Goal: Information Seeking & Learning: Learn about a topic

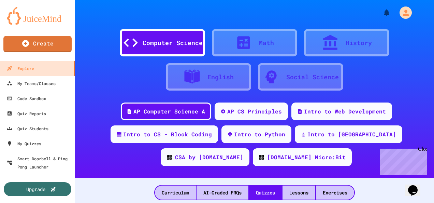
click at [156, 38] on div "Computer Science" at bounding box center [162, 42] width 85 height 27
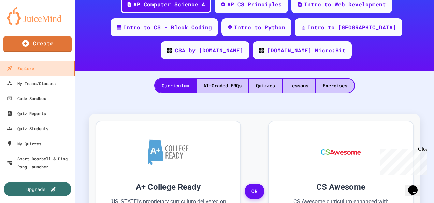
scroll to position [74, 0]
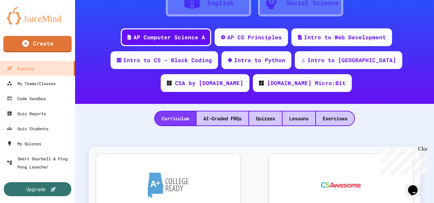
click at [164, 119] on div "Curriculum" at bounding box center [175, 118] width 41 height 14
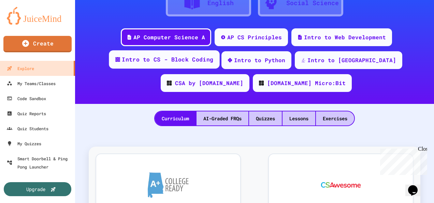
click at [152, 64] on div "Intro to CS - Block Coding" at bounding box center [164, 59] width 110 height 18
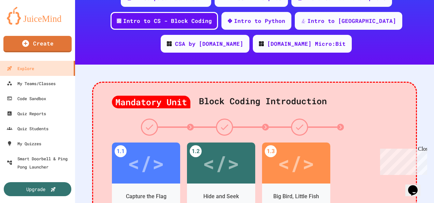
scroll to position [132, 0]
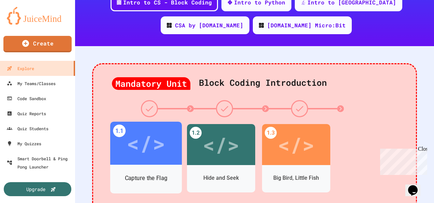
click at [126, 151] on div "</>" at bounding box center [146, 142] width 72 height 43
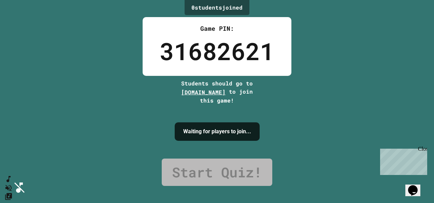
click at [10, 181] on icon "SpeedDial basic example" at bounding box center [7, 178] width 5 height 8
click at [12, 182] on icon "Mute music" at bounding box center [7, 187] width 10 height 10
click at [12, 182] on icon "Unmute music" at bounding box center [7, 187] width 10 height 10
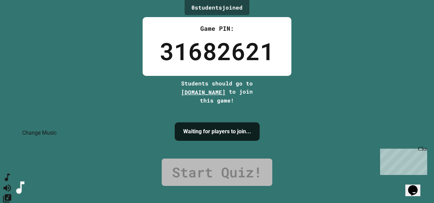
click at [12, 193] on button "Change Music" at bounding box center [7, 198] width 10 height 10
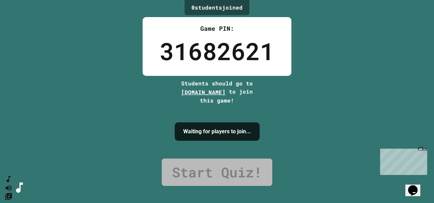
click at [11, 184] on icon "Mute music" at bounding box center [7, 187] width 8 height 7
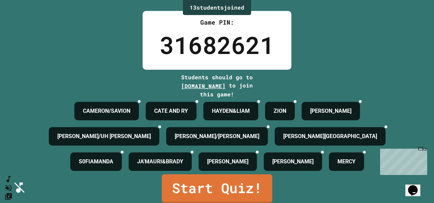
scroll to position [59, 0]
click at [227, 192] on link "Start Quiz!" at bounding box center [217, 188] width 110 height 29
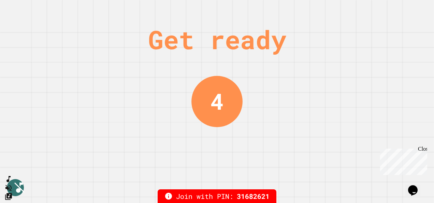
scroll to position [0, 0]
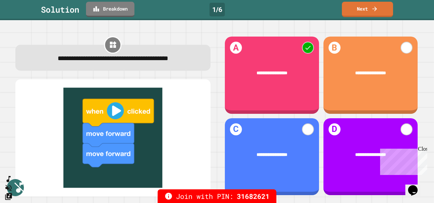
click at [379, 2] on link "Next" at bounding box center [367, 9] width 51 height 15
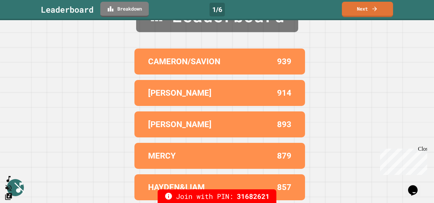
scroll to position [39, 0]
click at [377, 5] on icon at bounding box center [374, 8] width 7 height 7
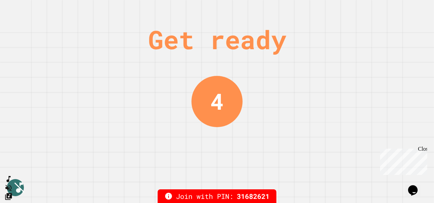
scroll to position [0, 0]
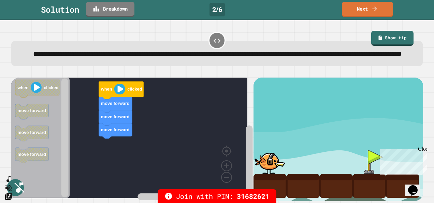
click at [382, 7] on link "Next" at bounding box center [367, 9] width 51 height 15
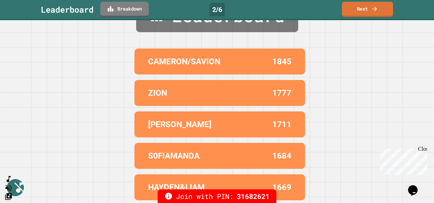
scroll to position [38, 0]
click at [390, 4] on link "Next" at bounding box center [367, 9] width 51 height 15
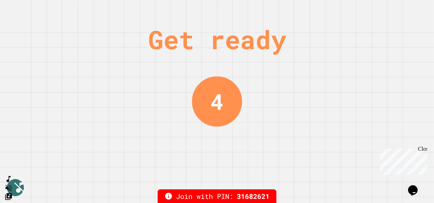
scroll to position [0, 0]
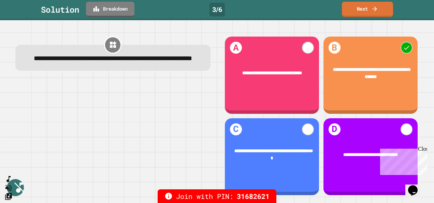
click at [385, 4] on link "Next" at bounding box center [367, 9] width 51 height 15
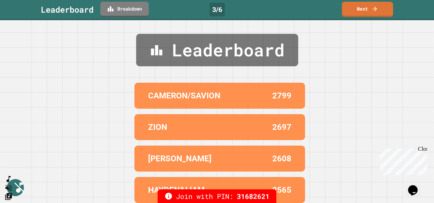
click at [384, 3] on link "Next" at bounding box center [367, 9] width 51 height 15
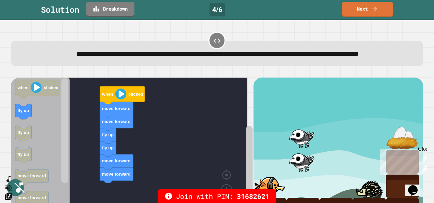
click at [388, 8] on link "Next" at bounding box center [367, 9] width 51 height 15
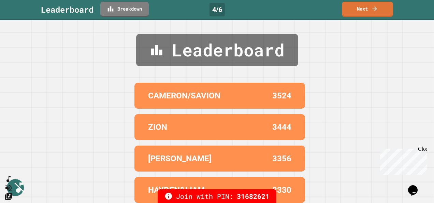
click at [385, 8] on link "Next" at bounding box center [367, 9] width 51 height 15
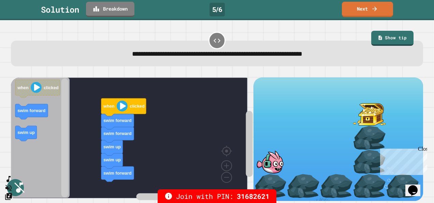
click at [377, 6] on icon at bounding box center [374, 8] width 7 height 7
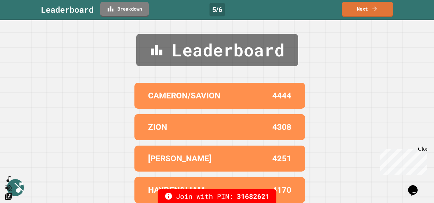
click at [383, 6] on link "Next" at bounding box center [367, 9] width 51 height 15
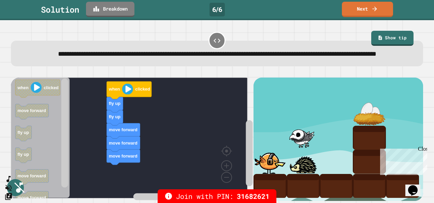
click at [385, 4] on link "Next" at bounding box center [367, 9] width 51 height 15
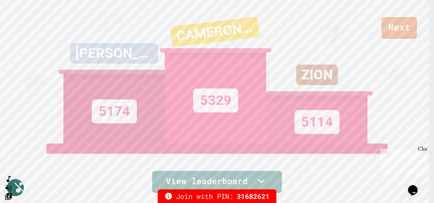
click at [242, 180] on link "View leaderboard" at bounding box center [217, 182] width 130 height 22
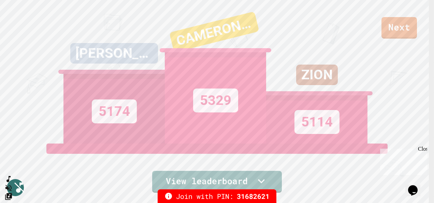
scroll to position [200, 0]
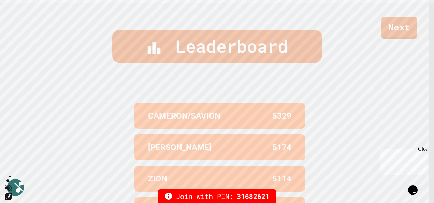
click at [410, 26] on link "Next" at bounding box center [398, 27] width 35 height 21
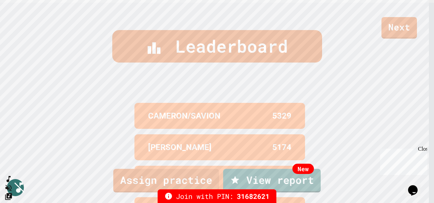
scroll to position [33, 0]
click at [289, 184] on link "New View report" at bounding box center [272, 180] width 98 height 24
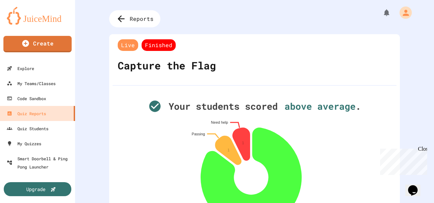
click at [155, 41] on span "Finished" at bounding box center [159, 45] width 34 height 12
click at [26, 67] on div "Explore" at bounding box center [20, 68] width 27 height 8
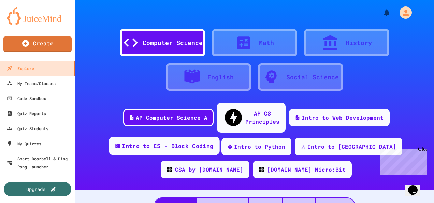
click at [166, 142] on div "Intro to CS - Block Coding" at bounding box center [167, 146] width 91 height 9
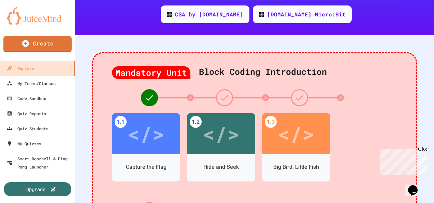
scroll to position [155, 0]
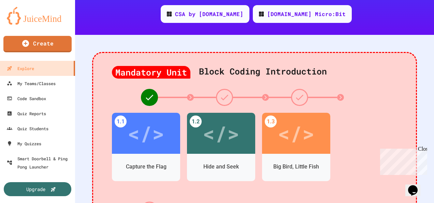
click at [220, 126] on div "</>" at bounding box center [221, 133] width 37 height 31
click at [150, 136] on div "</>" at bounding box center [146, 133] width 68 height 41
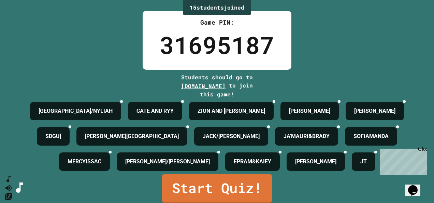
scroll to position [61, 0]
click at [241, 188] on link "Start Quiz!" at bounding box center [217, 188] width 110 height 29
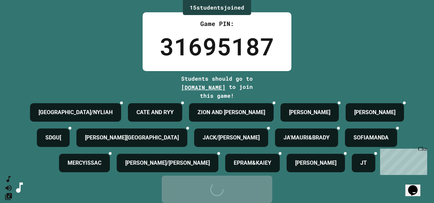
scroll to position [0, 0]
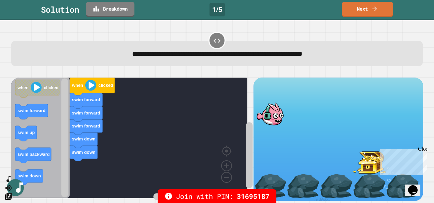
click at [397, 5] on div "Solution Breakdown 1 / 5 Next" at bounding box center [217, 9] width 434 height 15
click at [375, 6] on icon at bounding box center [374, 8] width 7 height 7
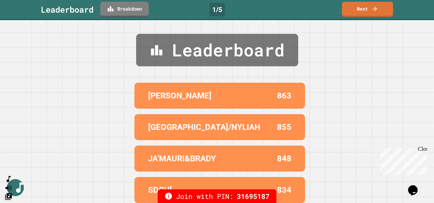
click at [393, 6] on link "Next" at bounding box center [367, 9] width 51 height 15
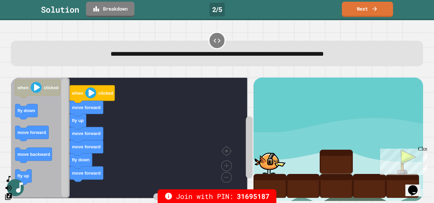
click at [375, 6] on icon at bounding box center [374, 8] width 7 height 7
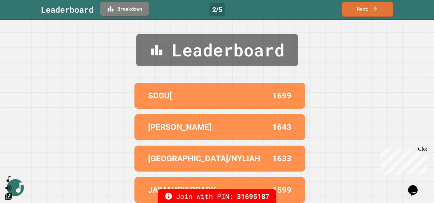
click at [379, 6] on link "Next" at bounding box center [367, 9] width 51 height 15
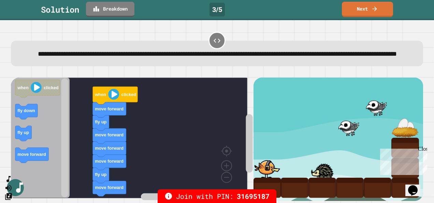
click at [381, 4] on link "Next" at bounding box center [367, 9] width 51 height 15
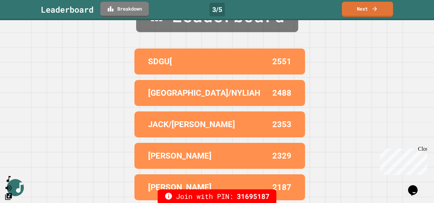
scroll to position [38, 0]
click at [383, 6] on link "Next" at bounding box center [367, 9] width 51 height 15
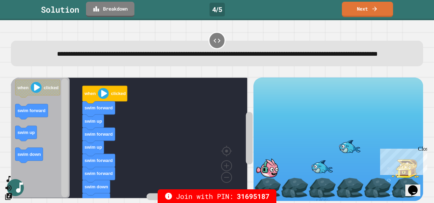
click at [383, 6] on link "Next" at bounding box center [367, 9] width 51 height 15
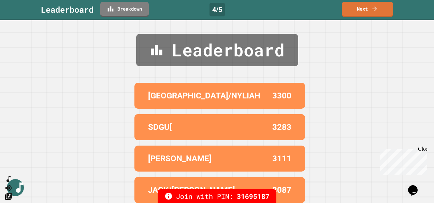
click at [388, 6] on link "Next" at bounding box center [367, 9] width 51 height 15
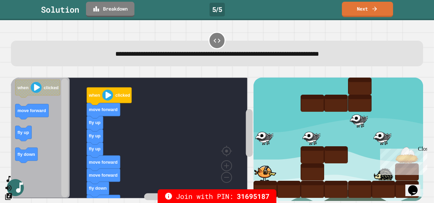
click at [378, 5] on icon at bounding box center [374, 8] width 7 height 7
